Goal: Task Accomplishment & Management: Use online tool/utility

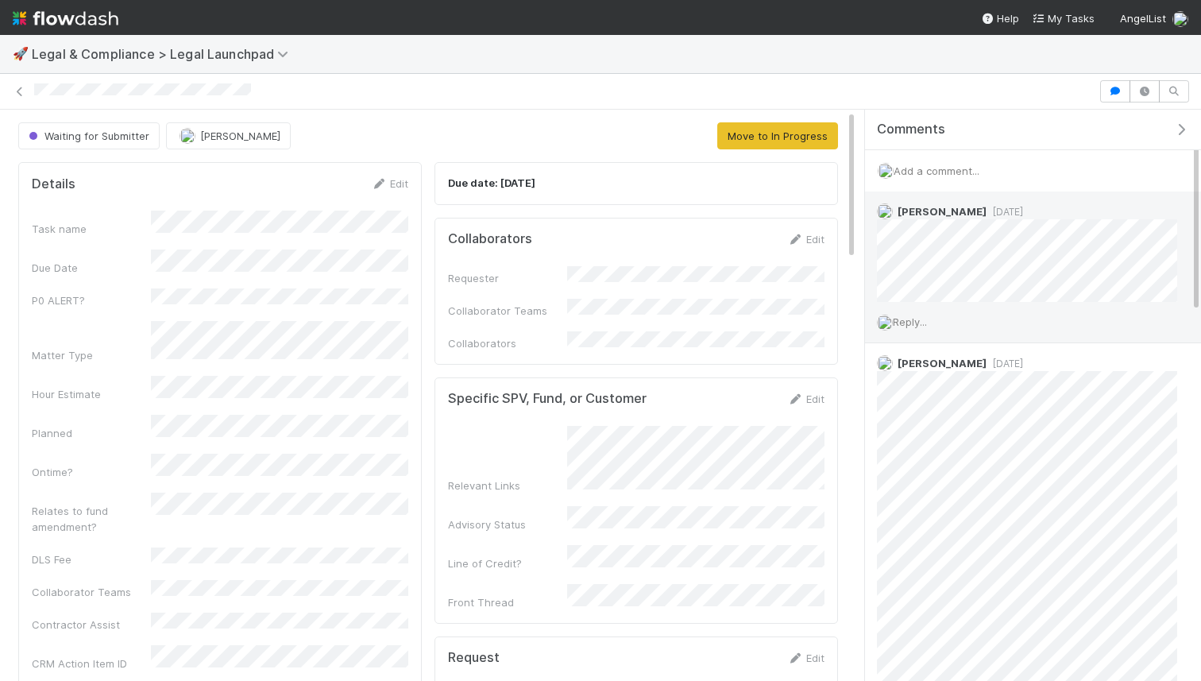
click at [919, 324] on span "Reply..." at bounding box center [910, 321] width 34 height 13
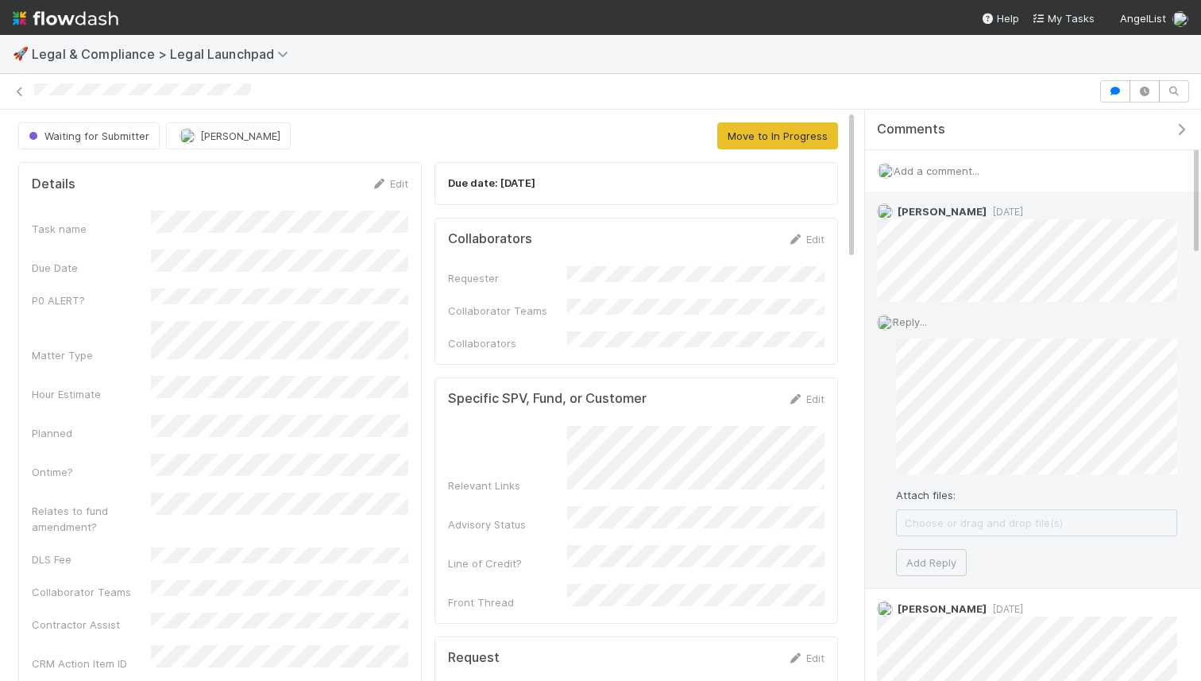
scroll to position [25, 0]
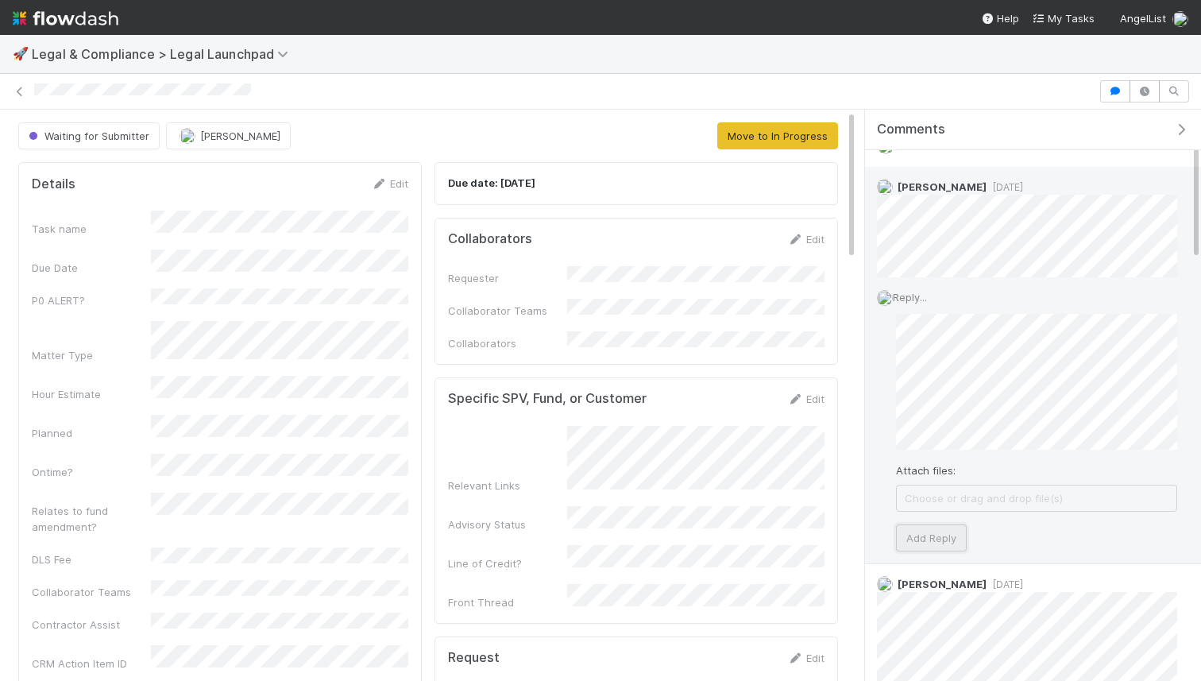
click at [924, 533] on button "Add Reply" at bounding box center [931, 537] width 71 height 27
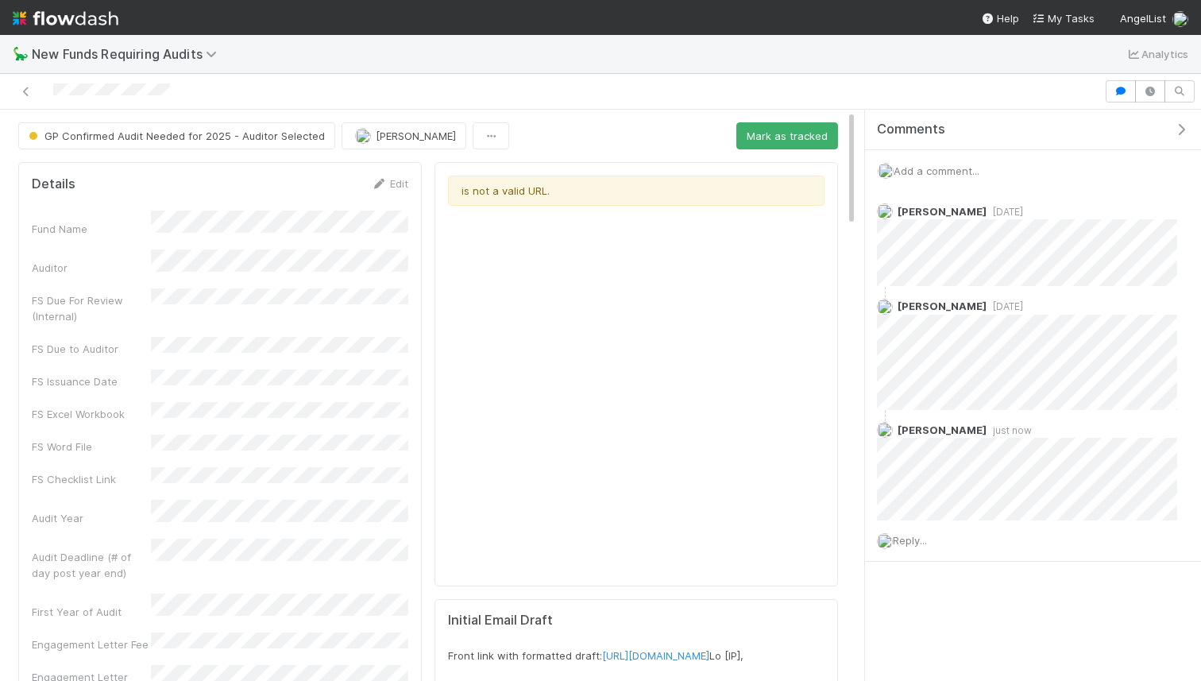
click at [1073, 27] on nav "Help My Tasks AngelList" at bounding box center [600, 17] width 1201 height 35
click at [1068, 21] on span "My Tasks" at bounding box center [1063, 18] width 63 height 13
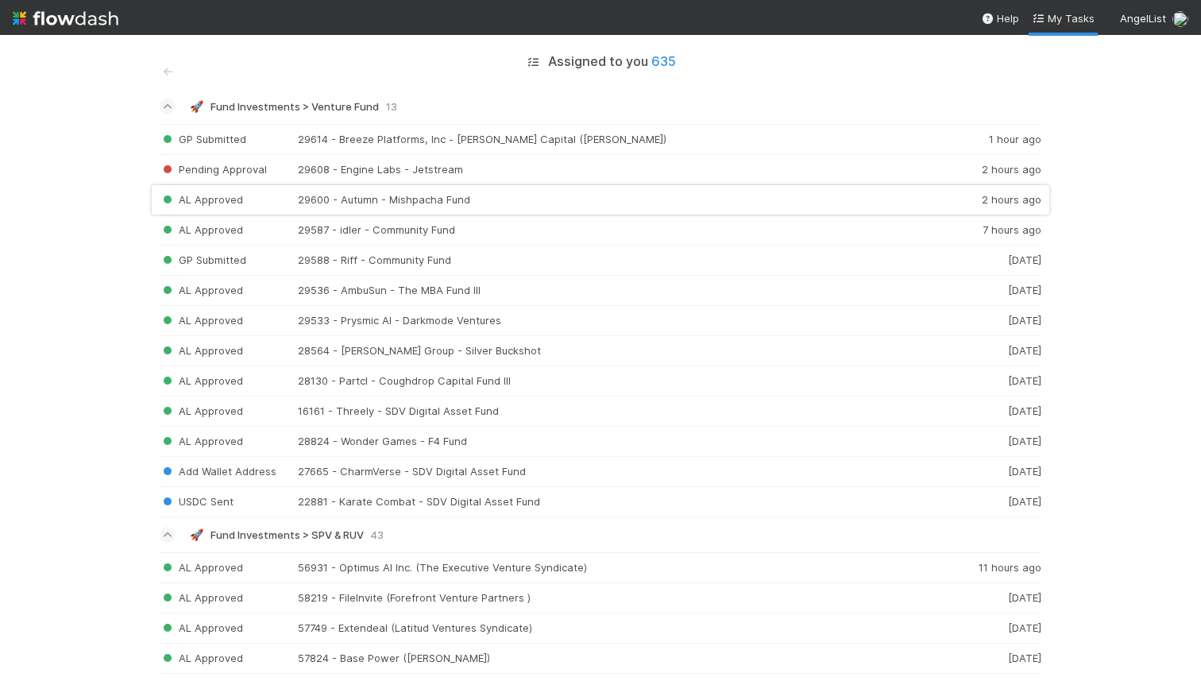
click at [563, 195] on div "AL Approved 29600 - Autumn - Mishpacha Fund 2 hours ago" at bounding box center [601, 200] width 882 height 30
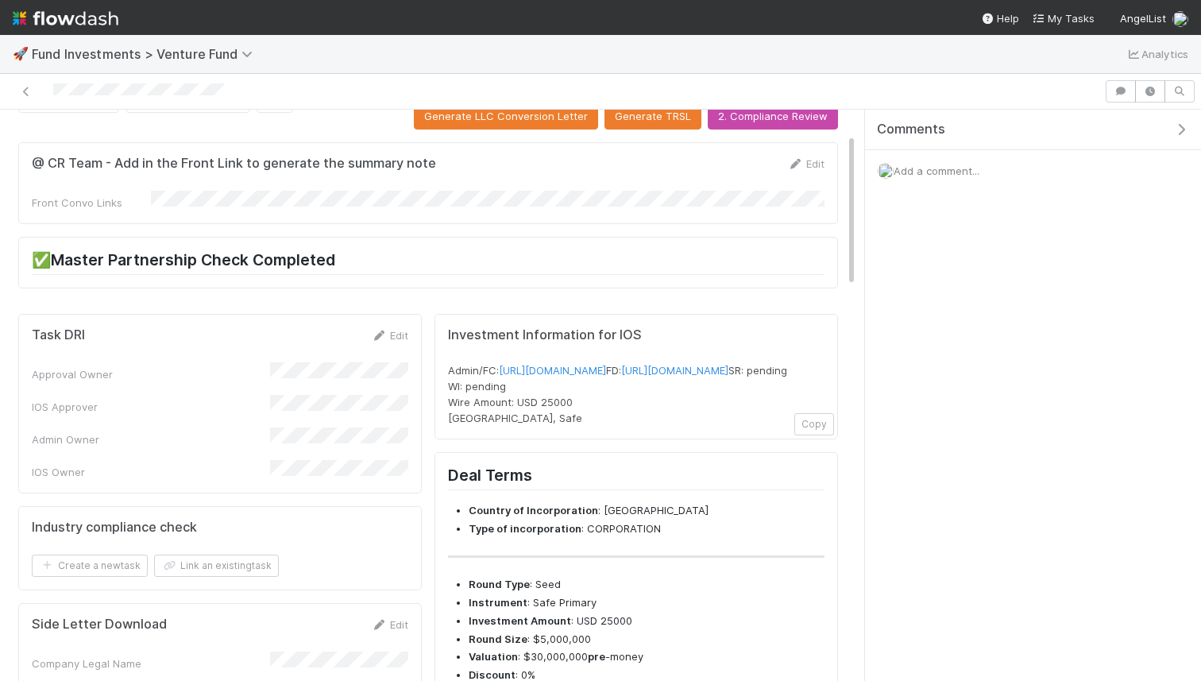
scroll to position [91, 0]
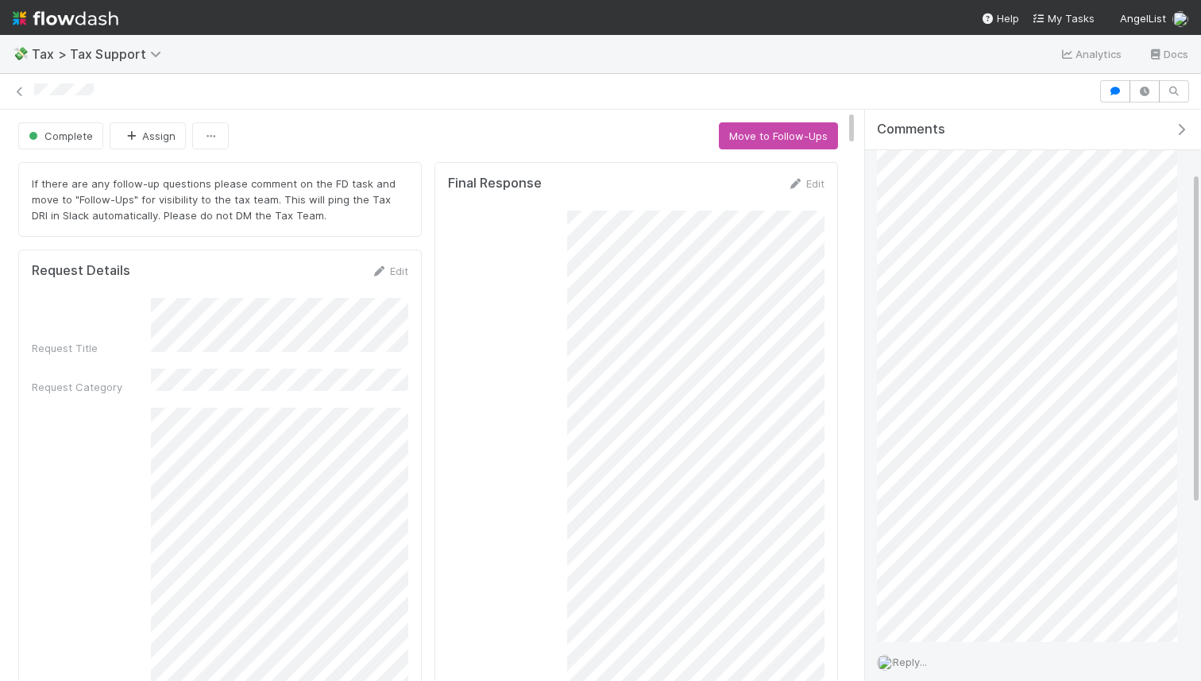
scroll to position [124, 0]
